Goal: Information Seeking & Learning: Get advice/opinions

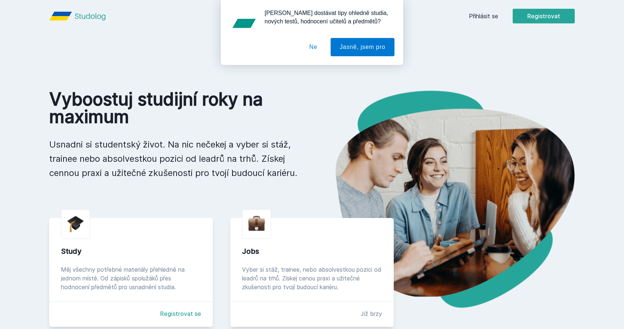
click at [498, 16] on div "[PERSON_NAME] dostávat tipy ohledně studia, nových testů, hodnocení učitelů a p…" at bounding box center [312, 32] width 624 height 65
click at [487, 14] on div "[PERSON_NAME] dostávat tipy ohledně studia, nových testů, hodnocení učitelů a p…" at bounding box center [312, 32] width 624 height 65
click at [309, 48] on button "Ne" at bounding box center [314, 47] width 26 height 18
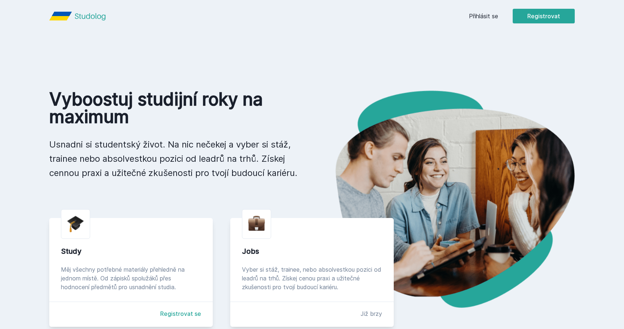
click at [491, 16] on link "Přihlásit se" at bounding box center [483, 16] width 29 height 9
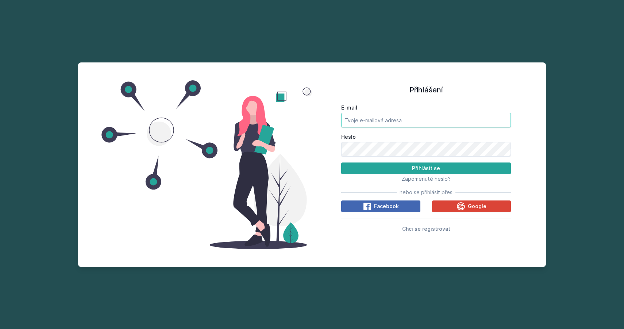
click at [406, 119] on input "E-mail" at bounding box center [426, 120] width 170 height 15
type input "[EMAIL_ADDRESS][DOMAIN_NAME]"
click at [396, 172] on button "Přihlásit se" at bounding box center [426, 168] width 170 height 12
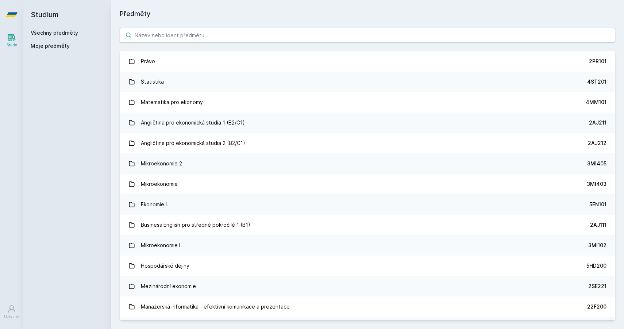
click at [192, 32] on input "search" at bounding box center [368, 35] width 496 height 15
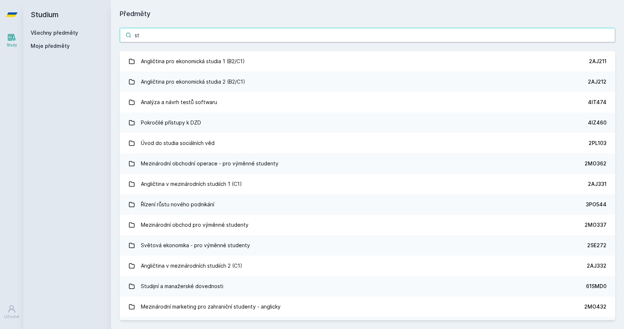
type input "s"
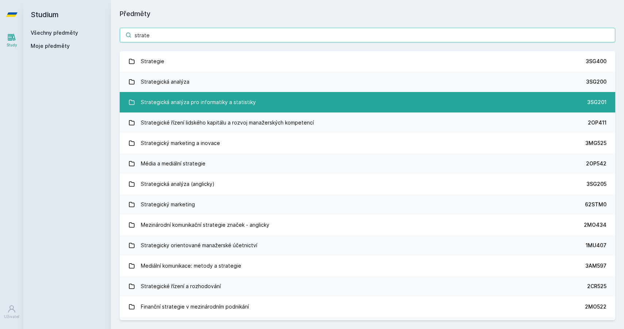
type input "strate"
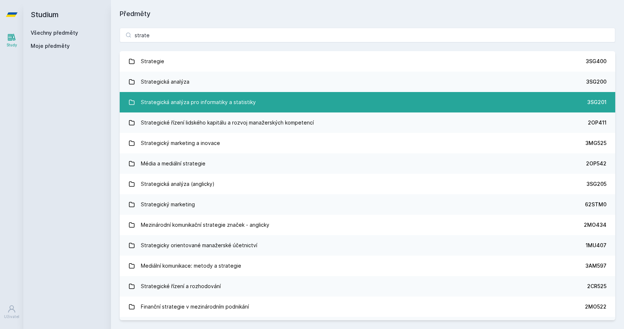
click at [203, 101] on div "Strategická analýza pro informatiky a statistiky" at bounding box center [198, 102] width 115 height 15
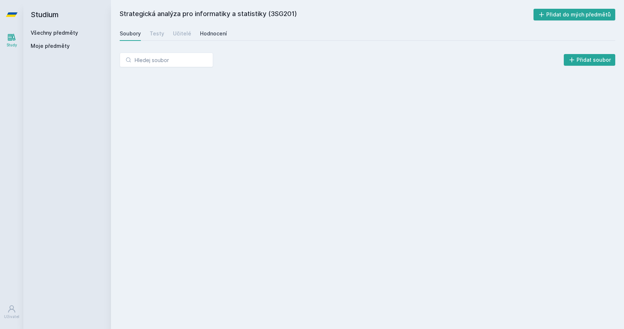
click at [203, 35] on div "Hodnocení" at bounding box center [213, 33] width 27 height 7
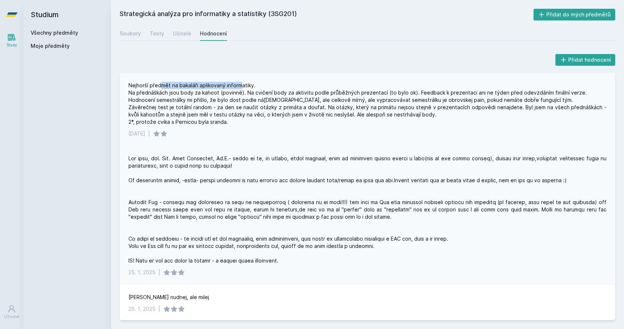
drag, startPoint x: 160, startPoint y: 86, endPoint x: 242, endPoint y: 86, distance: 82.2
click at [242, 86] on div "Nejhorší předmět na bakaláři aplikovaný informatiky. Na přednáškách jsou body z…" at bounding box center [368, 104] width 478 height 44
click at [241, 86] on div "Nejhorší předmět na bakaláři aplikovaný informatiky. Na přednáškách jsou body z…" at bounding box center [368, 104] width 478 height 44
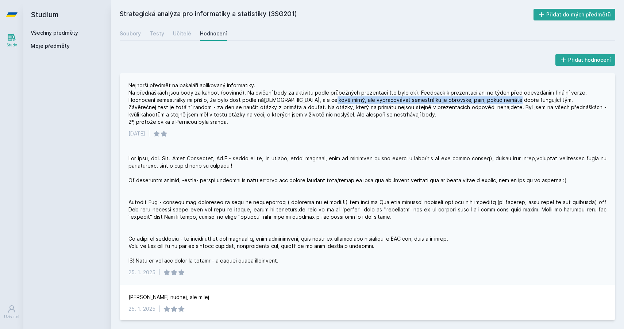
drag, startPoint x: 322, startPoint y: 101, endPoint x: 506, endPoint y: 101, distance: 183.7
click at [506, 101] on div "Nejhorší předmět na bakaláři aplikovaný informatiky. Na přednáškách jsou body z…" at bounding box center [368, 104] width 478 height 44
drag, startPoint x: 506, startPoint y: 98, endPoint x: 234, endPoint y: 103, distance: 271.7
click at [234, 103] on div "Nejhorší předmět na bakaláři aplikovaný informatiky. Na přednáškách jsou body z…" at bounding box center [368, 104] width 478 height 44
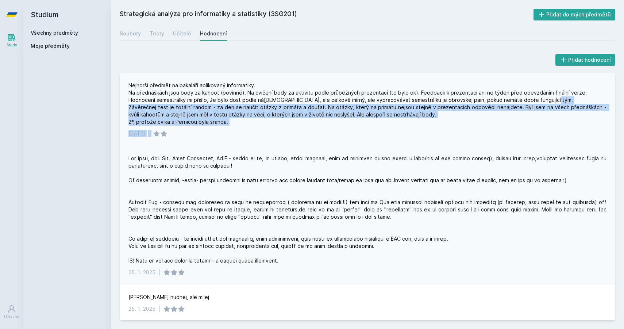
drag, startPoint x: 152, startPoint y: 107, endPoint x: 461, endPoint y: 139, distance: 311.3
click at [461, 139] on div "Nejhorší předmět na bakaláři aplikovaný informatiky. Na přednáškách jsou body z…" at bounding box center [368, 109] width 496 height 73
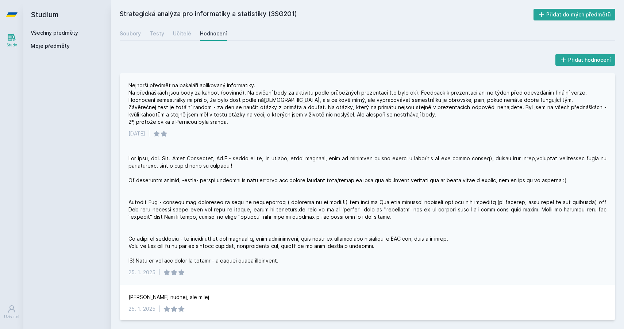
click at [336, 108] on div "Nejhorší předmět na bakaláři aplikovaný informatiky. Na přednáškách jsou body z…" at bounding box center [368, 104] width 478 height 44
drag, startPoint x: 403, startPoint y: 116, endPoint x: 513, endPoint y: 116, distance: 109.9
click at [515, 116] on div "Nejhorší předmět na bakaláři aplikovaný informatiky. Na přednáškách jsou body z…" at bounding box center [368, 104] width 478 height 44
click at [513, 116] on div "Nejhorší předmět na bakaláři aplikovaný informatiky. Na přednáškách jsou body z…" at bounding box center [368, 104] width 478 height 44
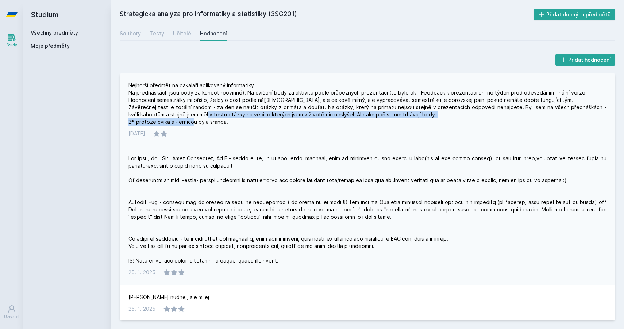
drag, startPoint x: 480, startPoint y: 121, endPoint x: 227, endPoint y: 116, distance: 253.5
click at [227, 116] on div "Nejhorší předmět na bakaláři aplikovaný informatiky. Na přednáškách jsou body z…" at bounding box center [368, 104] width 478 height 44
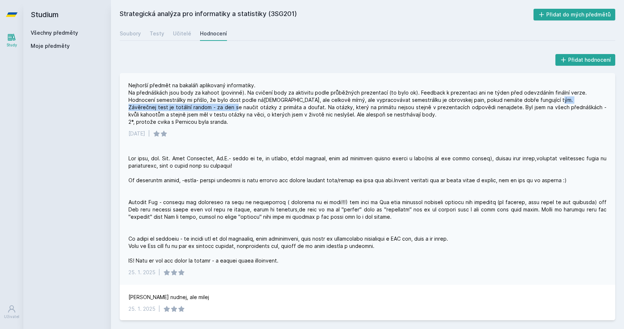
drag, startPoint x: 269, startPoint y: 110, endPoint x: 155, endPoint y: 110, distance: 114.3
click at [155, 110] on div "Nejhorší předmět na bakaláři aplikovaný informatiky. Na přednáškách jsou body z…" at bounding box center [368, 104] width 478 height 44
